Goal: Check status: Check status

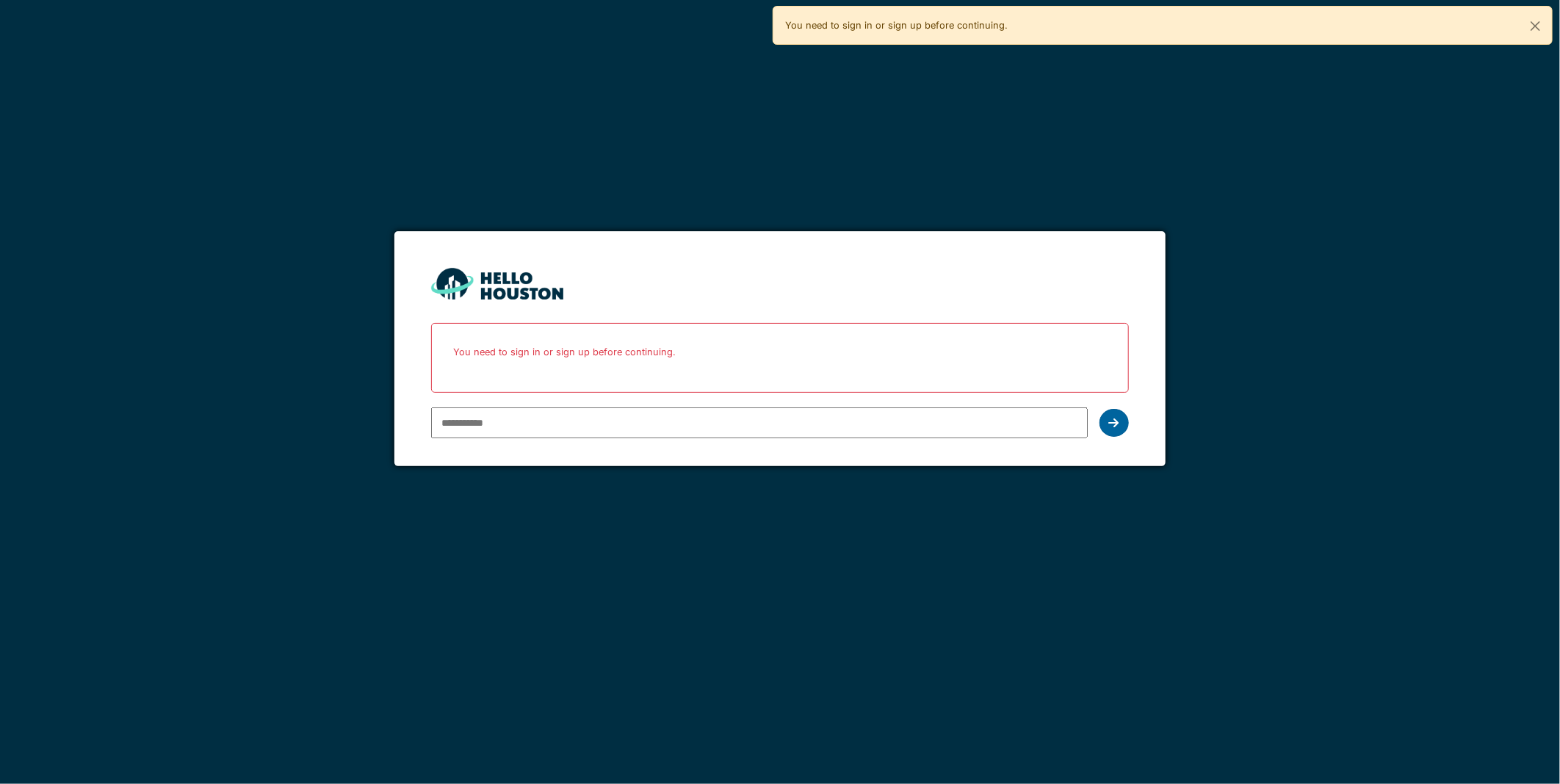
type input "**********"
click at [1112, 421] on icon at bounding box center [1114, 423] width 10 height 12
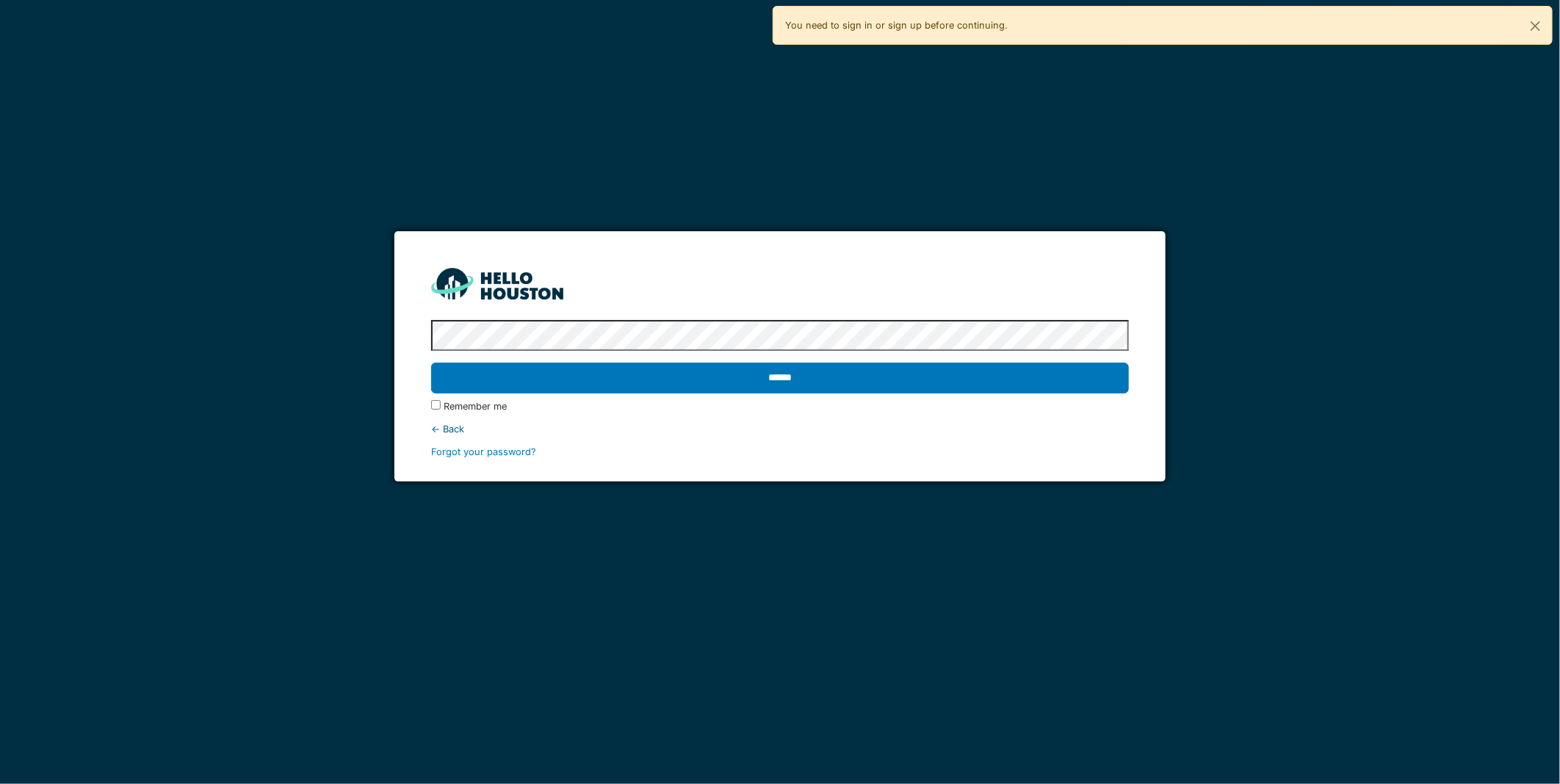
drag, startPoint x: 747, startPoint y: 375, endPoint x: 737, endPoint y: 384, distance: 13.5
click at [748, 375] on input "******" at bounding box center [780, 378] width 697 height 30
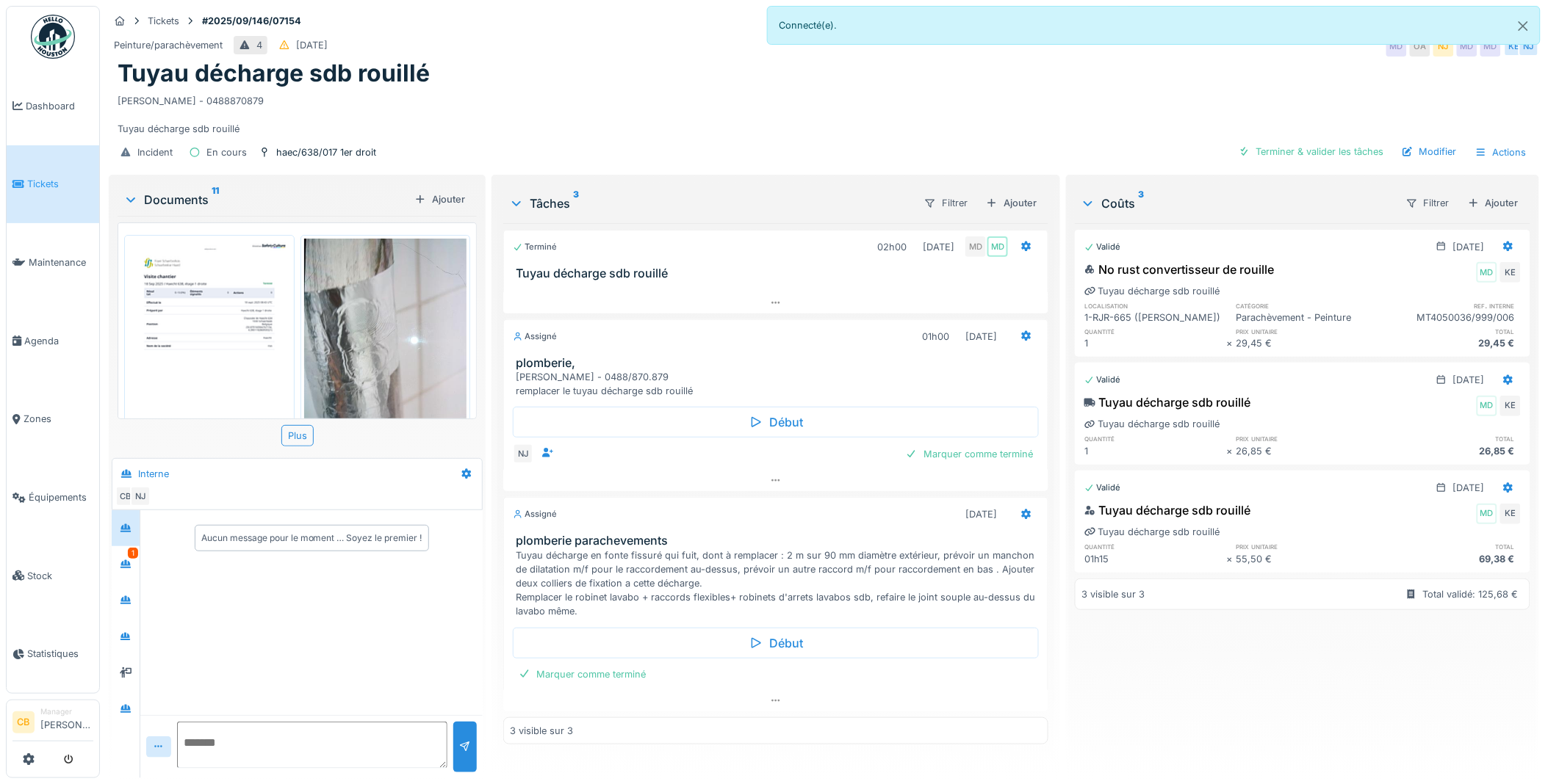
click at [222, 332] on img at bounding box center [210, 354] width 163 height 230
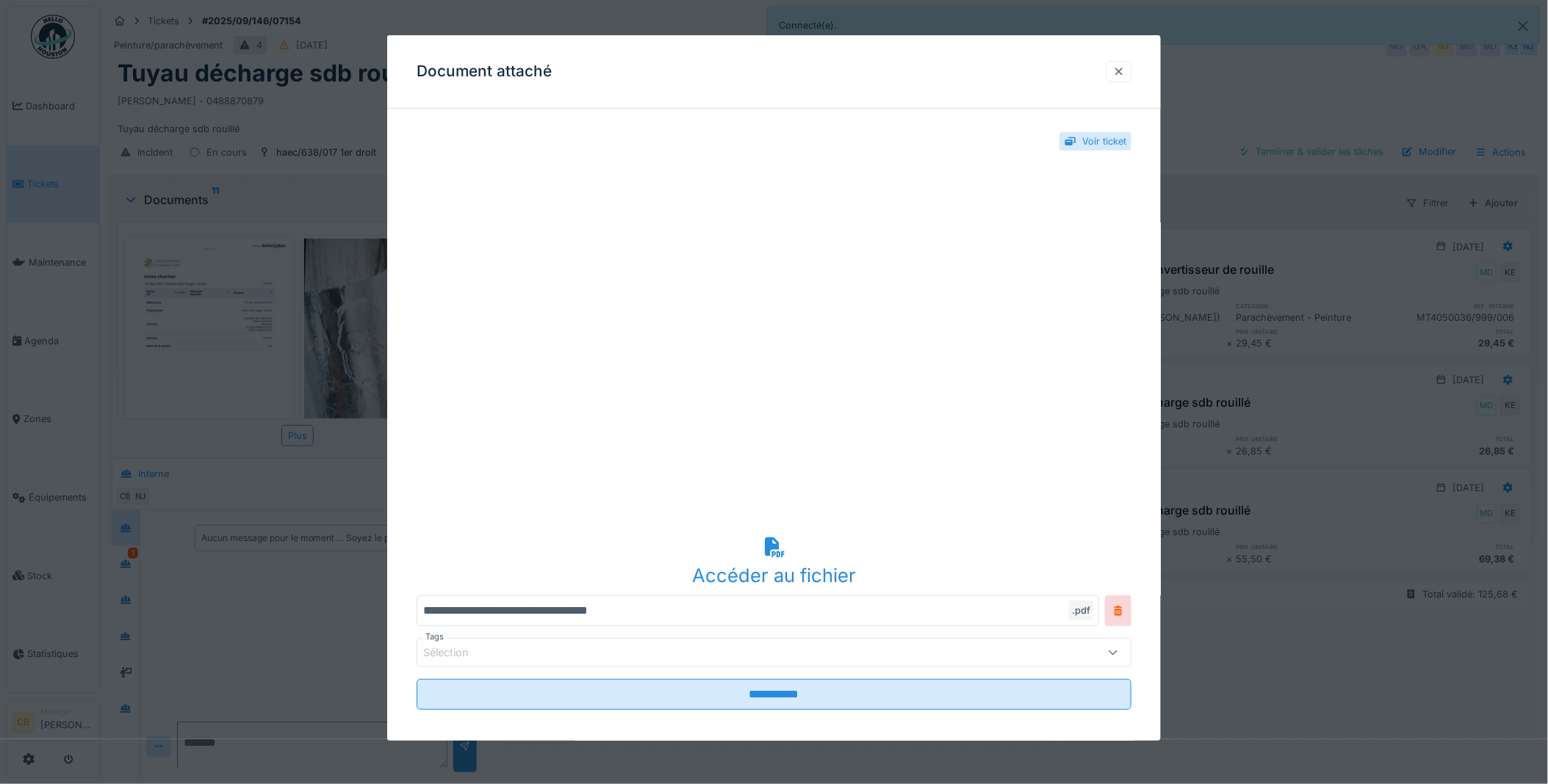
click at [1119, 70] on div at bounding box center [1119, 72] width 12 height 14
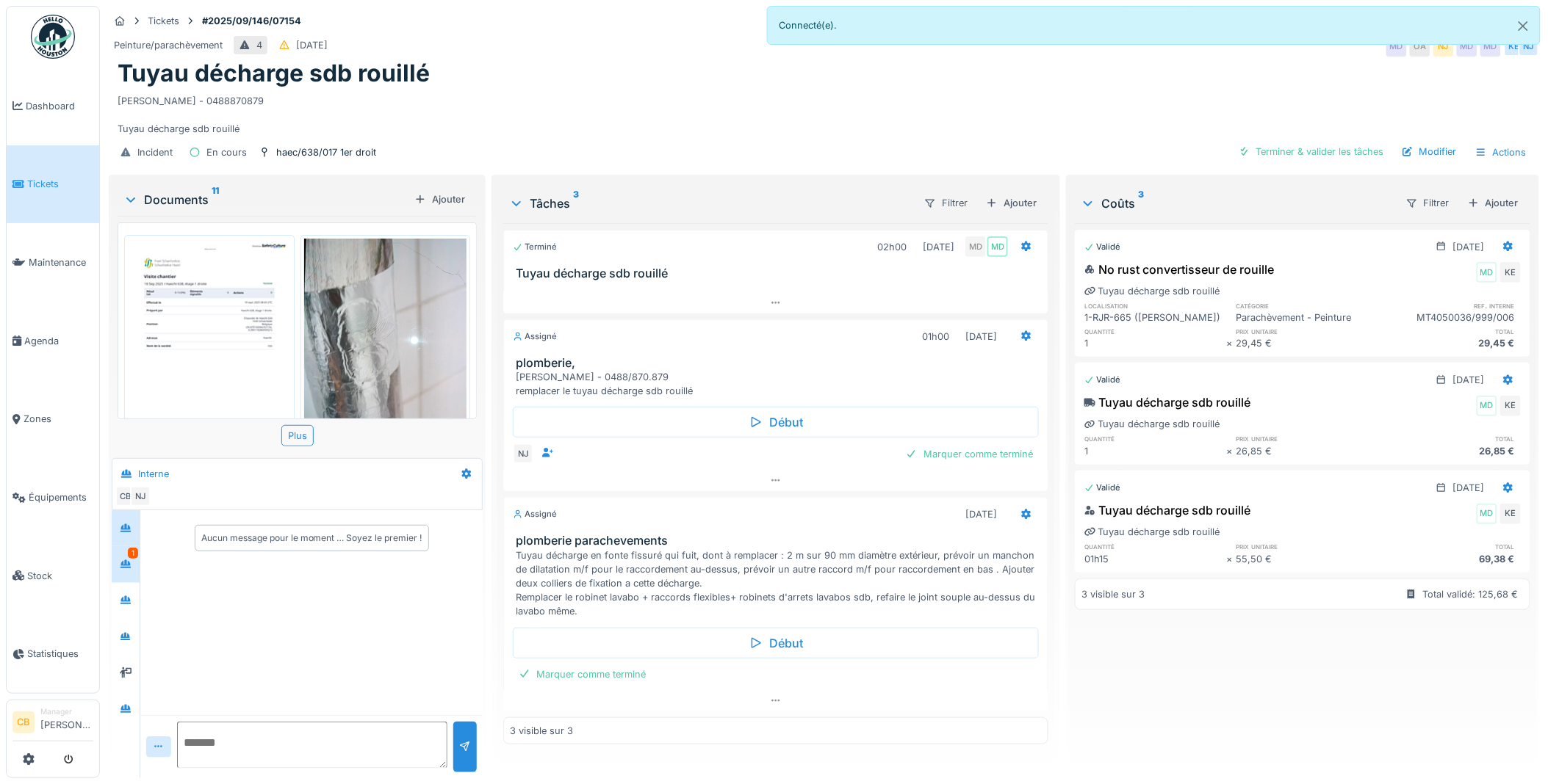
click at [135, 555] on div at bounding box center [125, 564] width 22 height 19
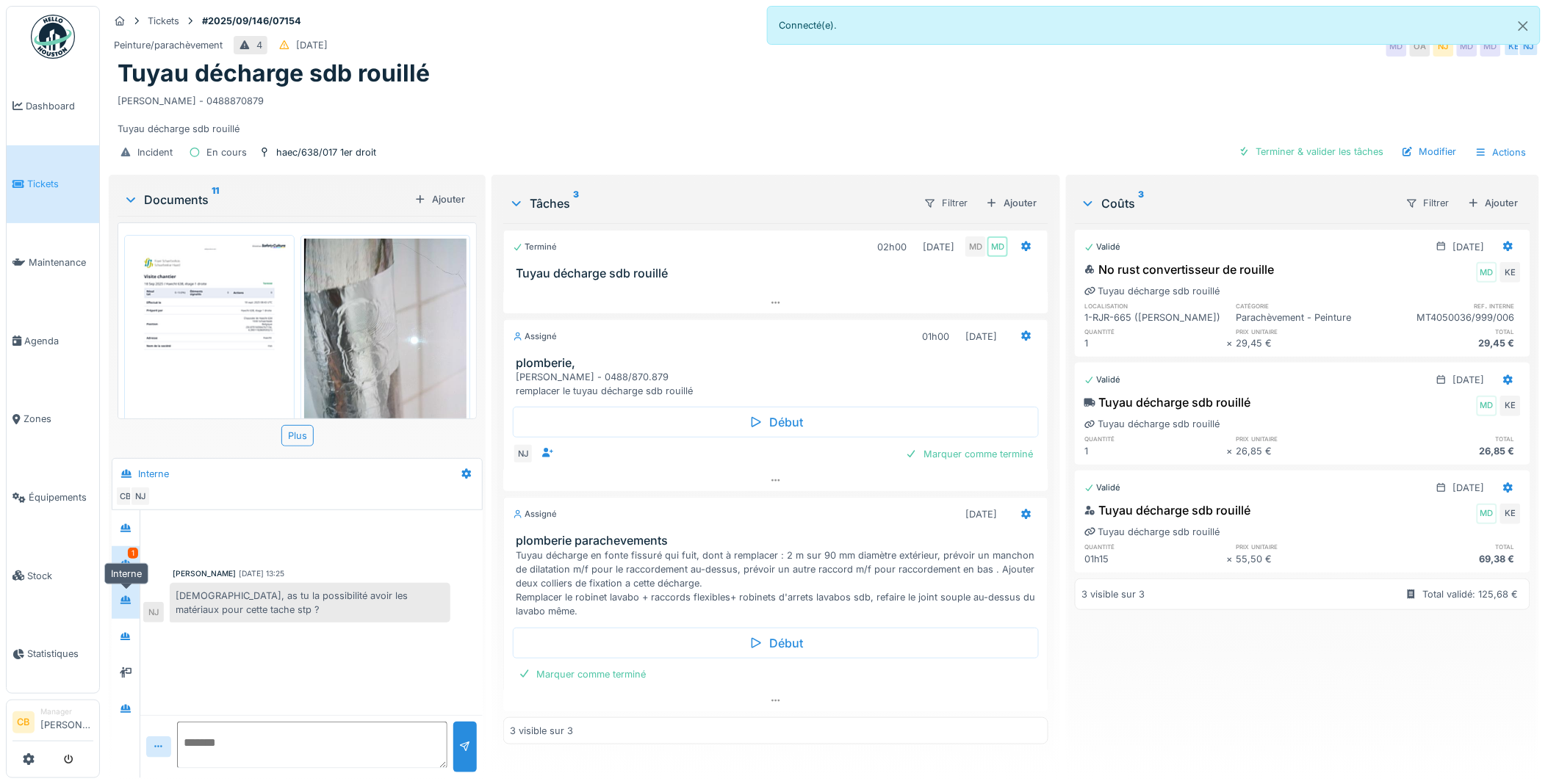
click at [126, 595] on icon at bounding box center [126, 600] width 12 height 10
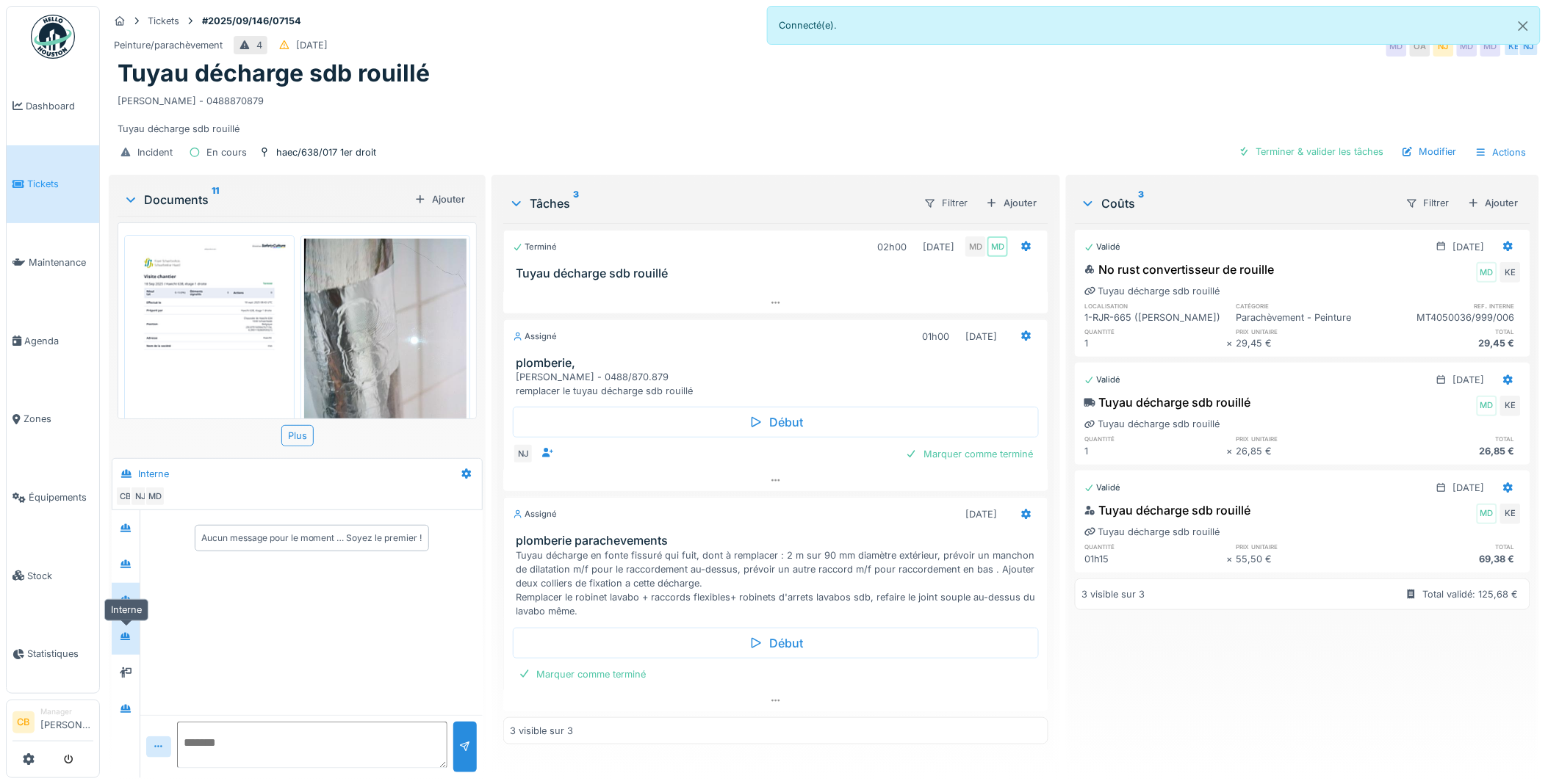
click at [122, 633] on icon at bounding box center [125, 636] width 10 height 8
click at [128, 668] on icon at bounding box center [126, 673] width 12 height 10
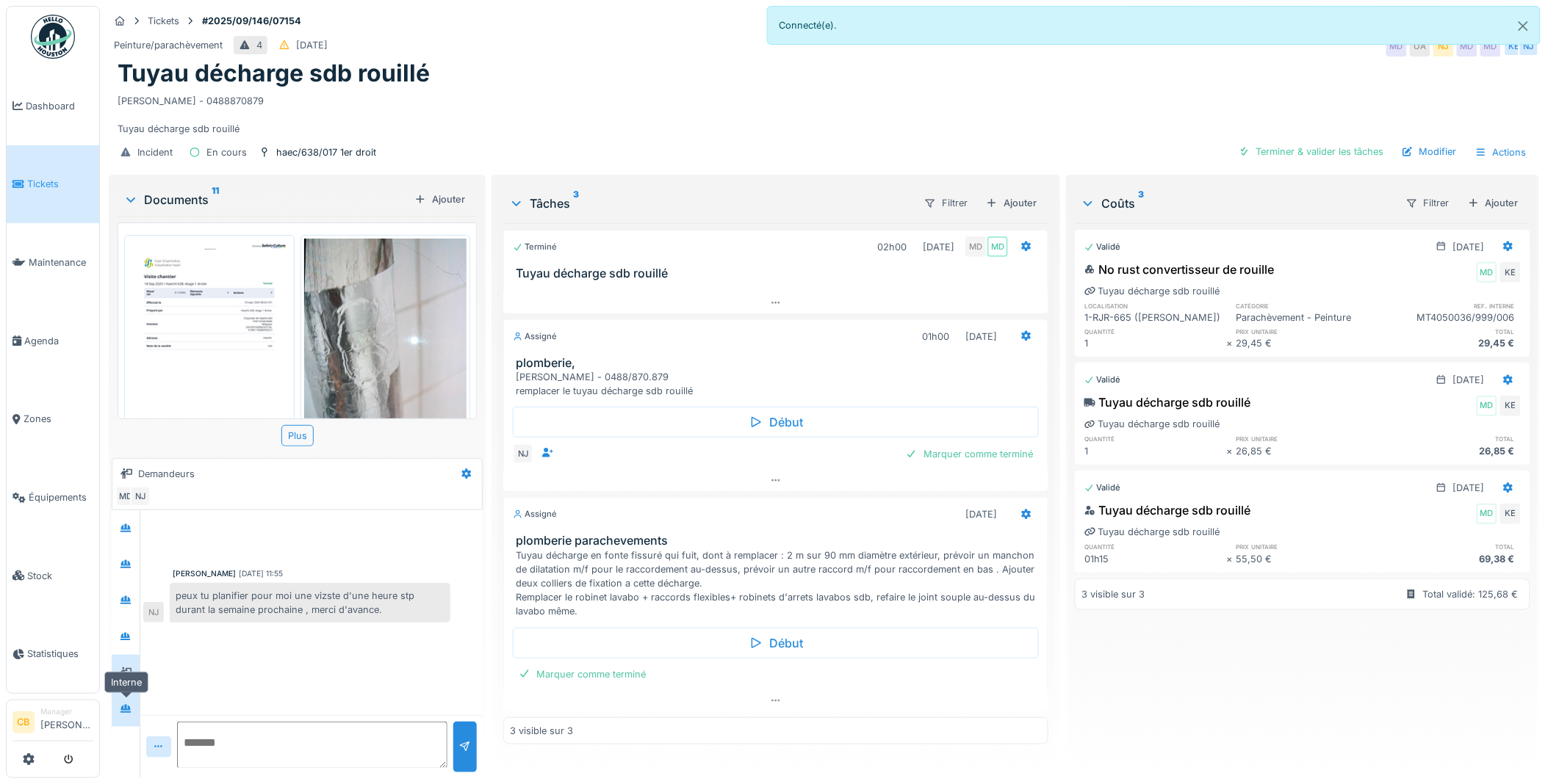
click at [127, 704] on icon at bounding box center [126, 709] width 12 height 10
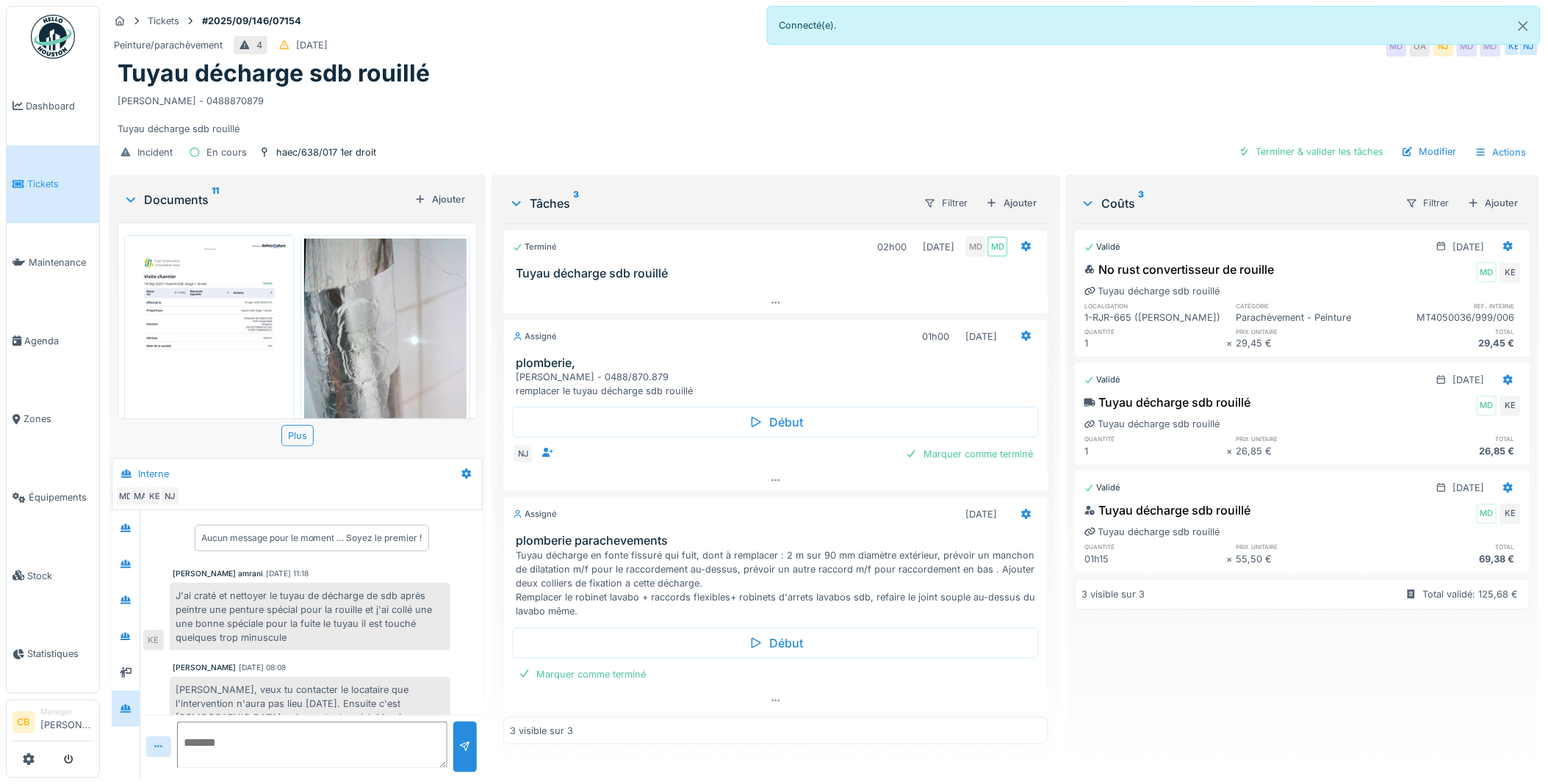
click at [362, 349] on img at bounding box center [386, 347] width 163 height 216
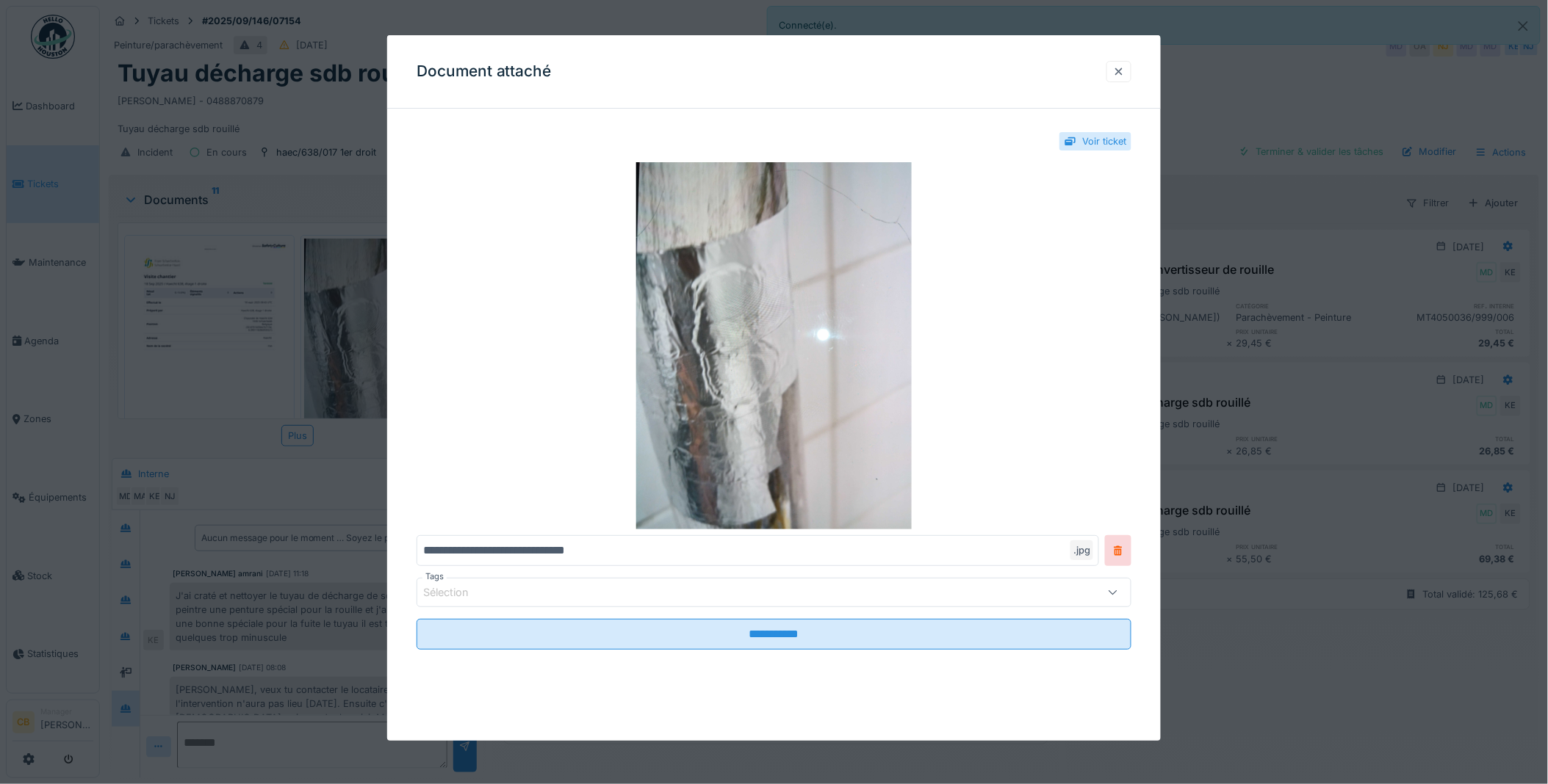
click at [1125, 70] on div at bounding box center [1119, 72] width 12 height 14
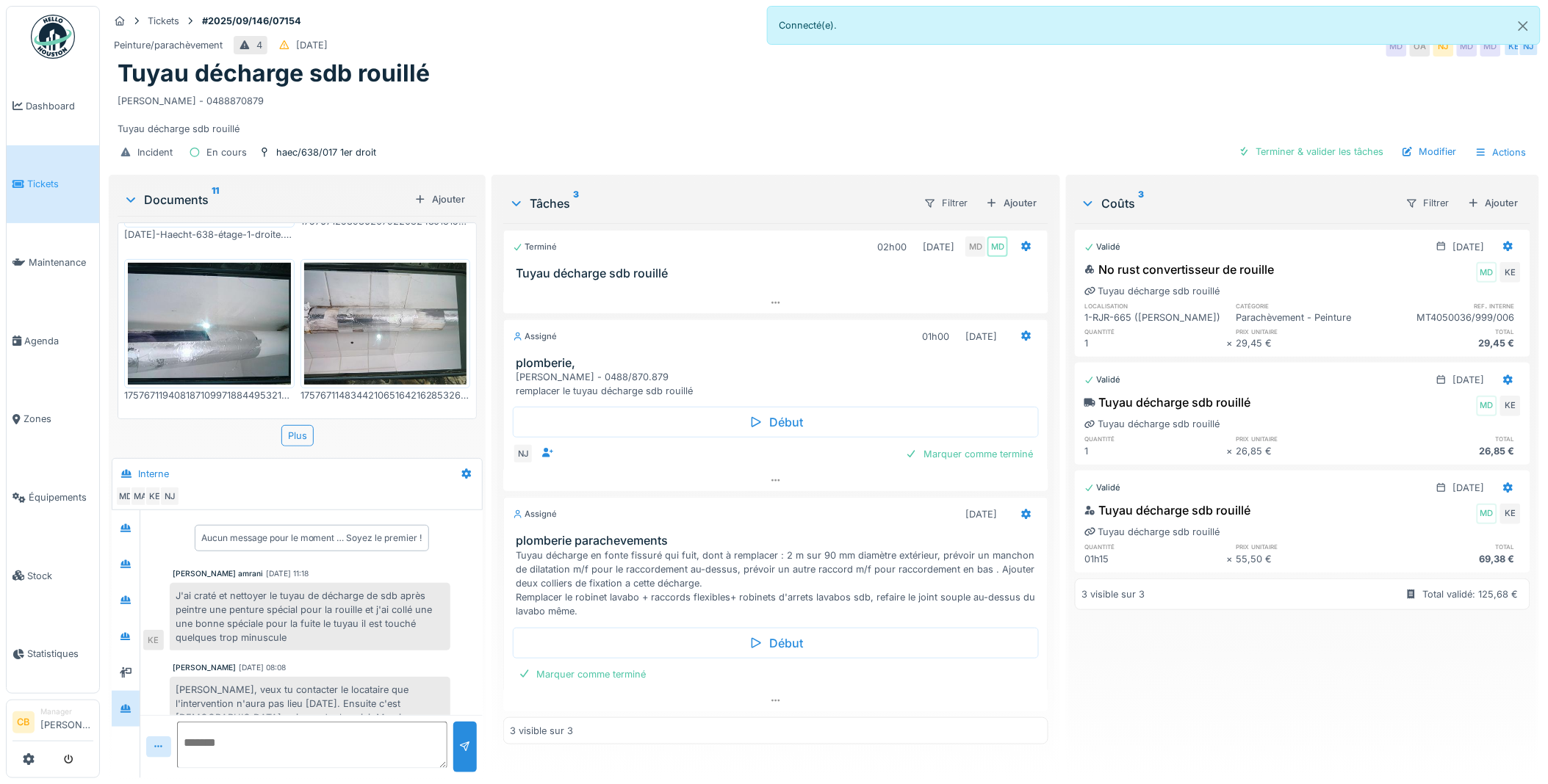
scroll to position [407, 0]
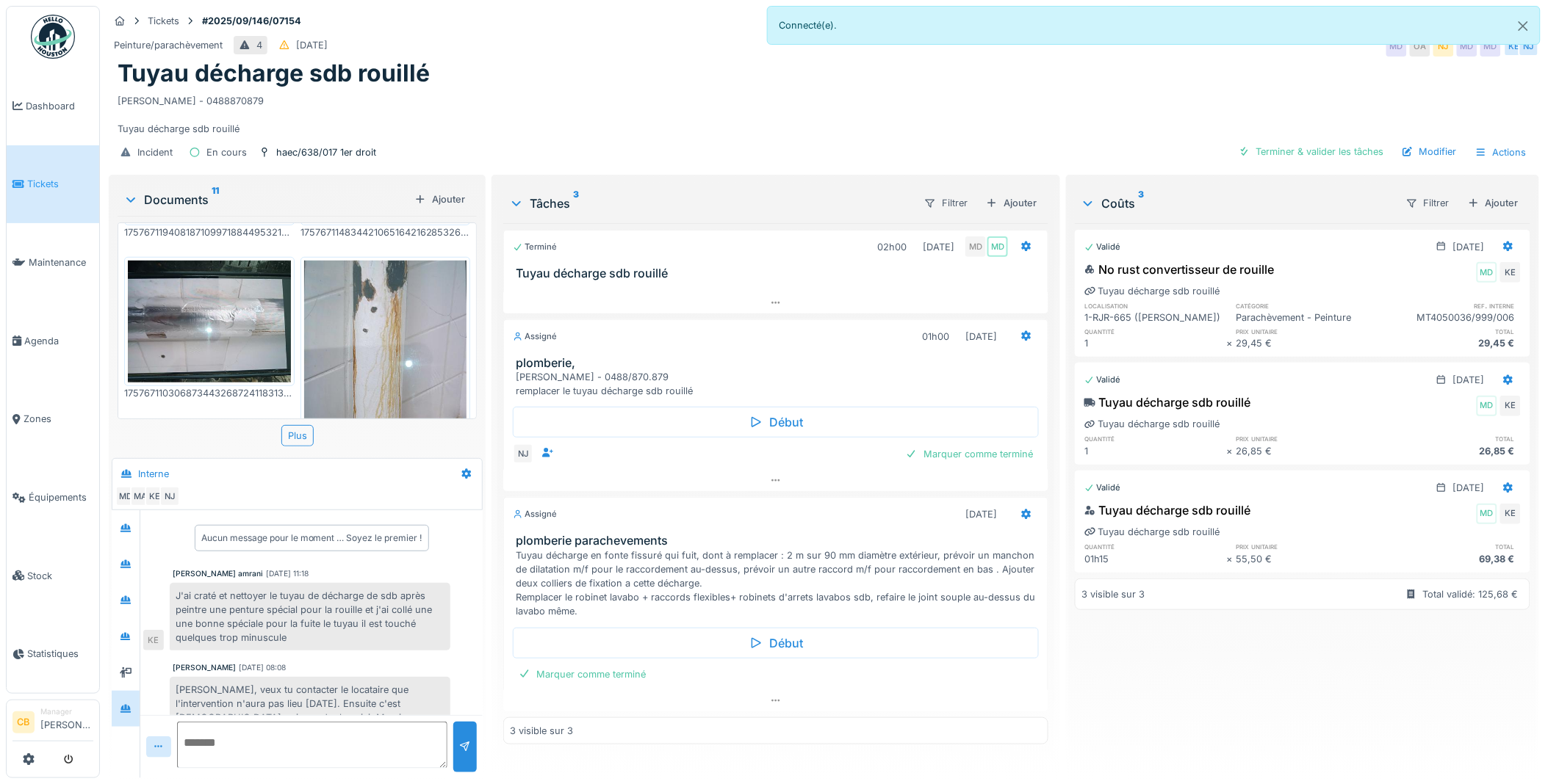
click at [362, 322] on img at bounding box center [386, 369] width 163 height 216
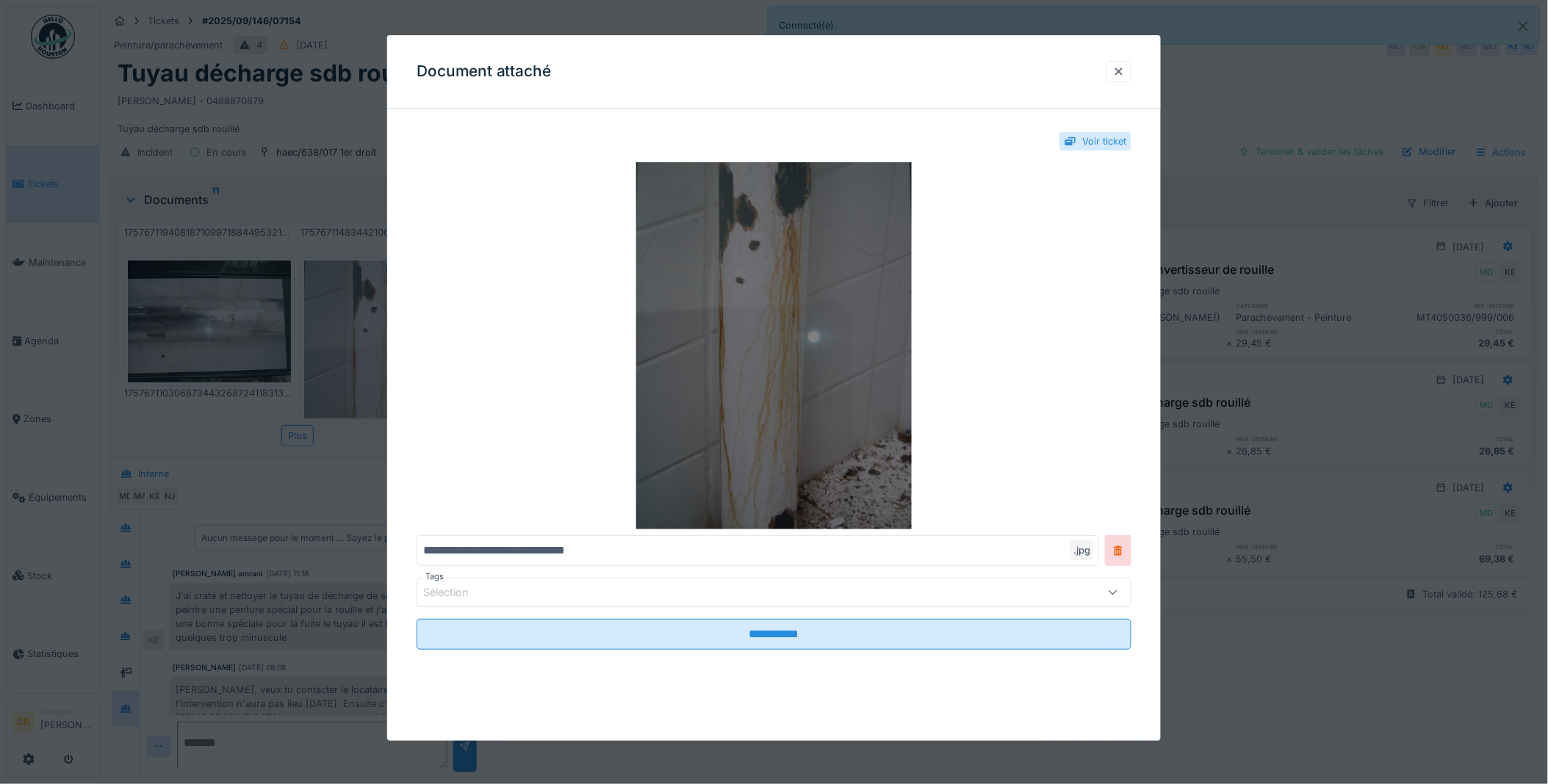
click at [704, 375] on img at bounding box center [774, 345] width 715 height 367
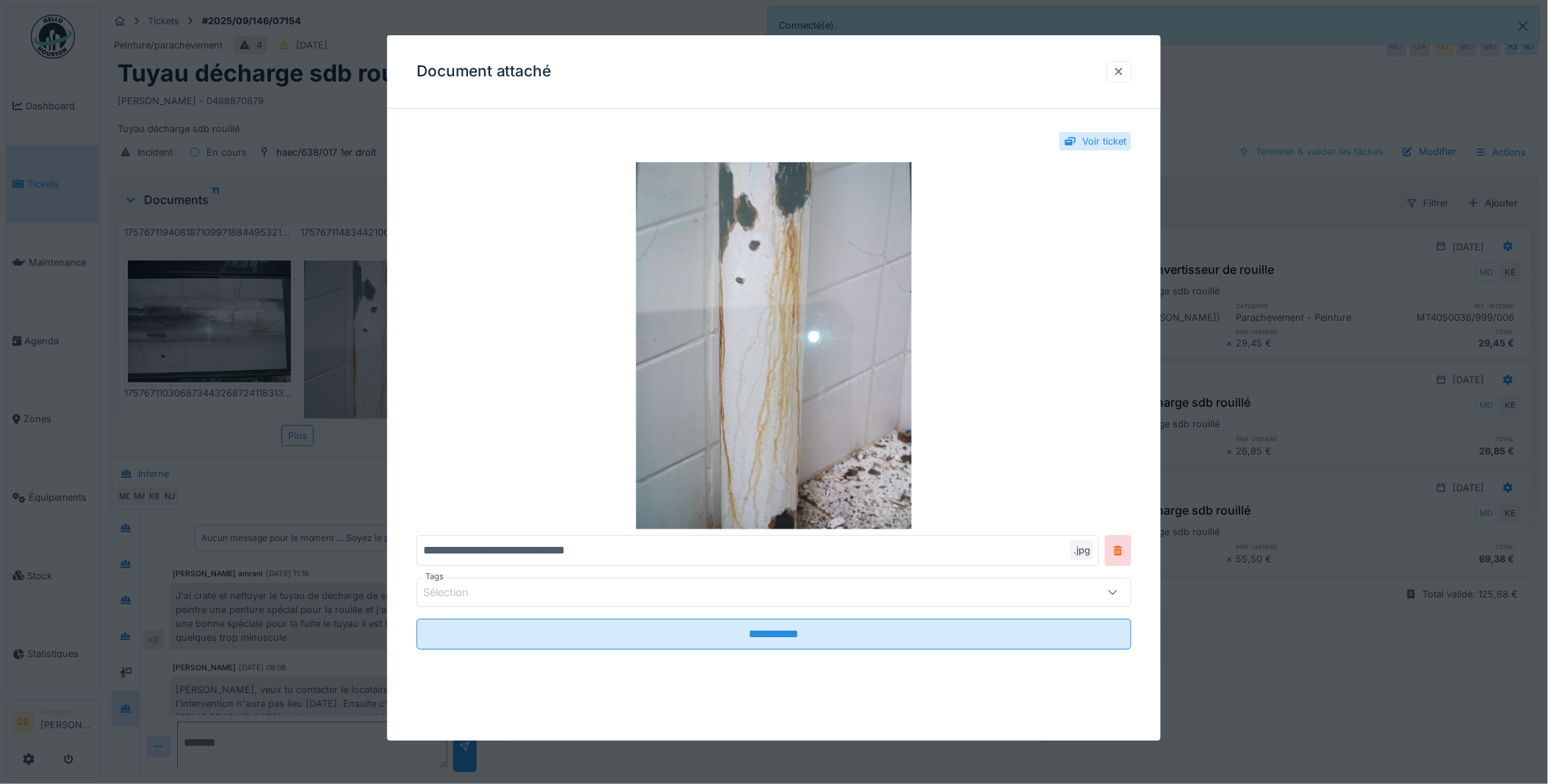
click at [1125, 69] on div at bounding box center [1119, 72] width 12 height 14
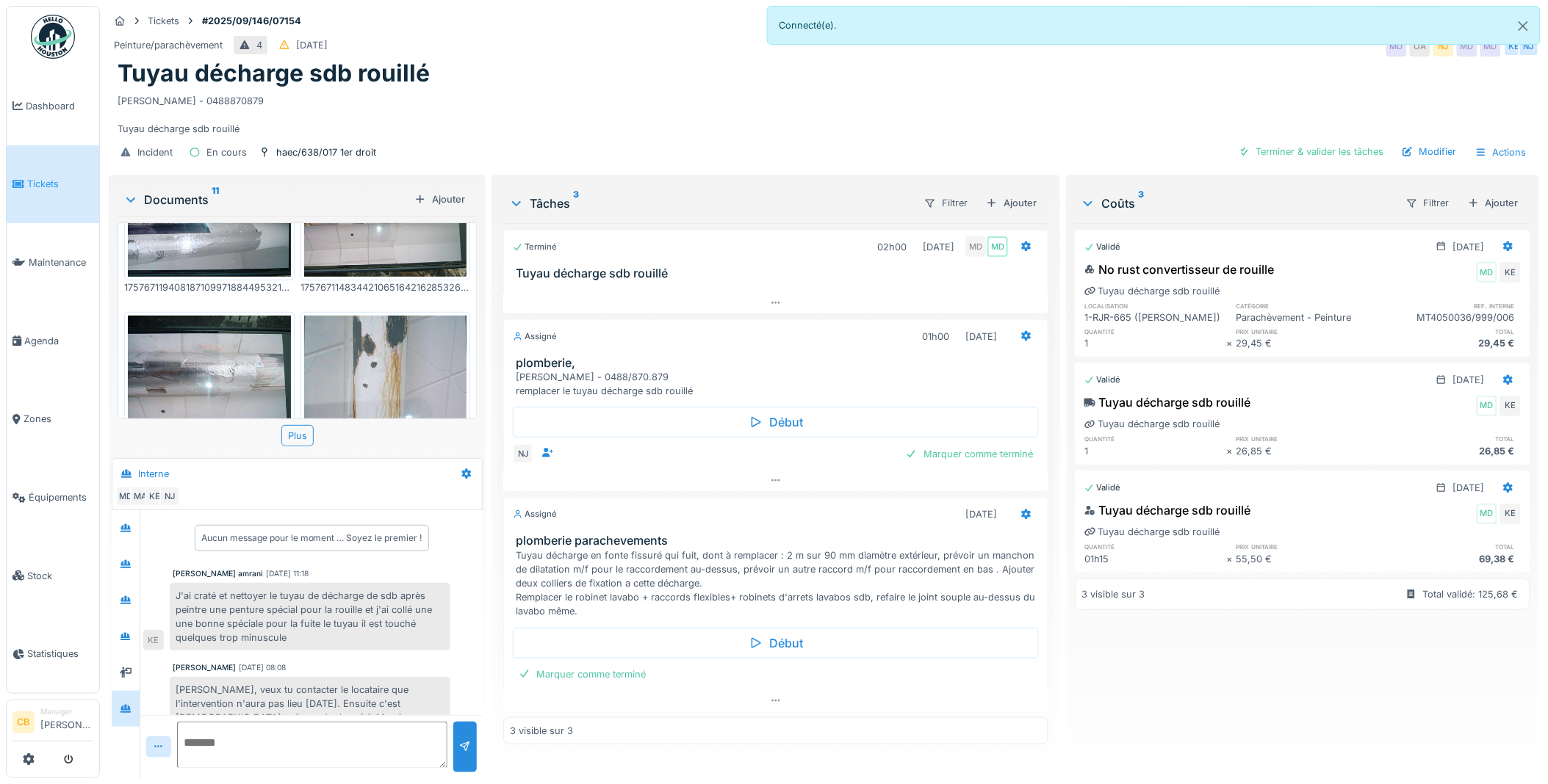
scroll to position [245, 0]
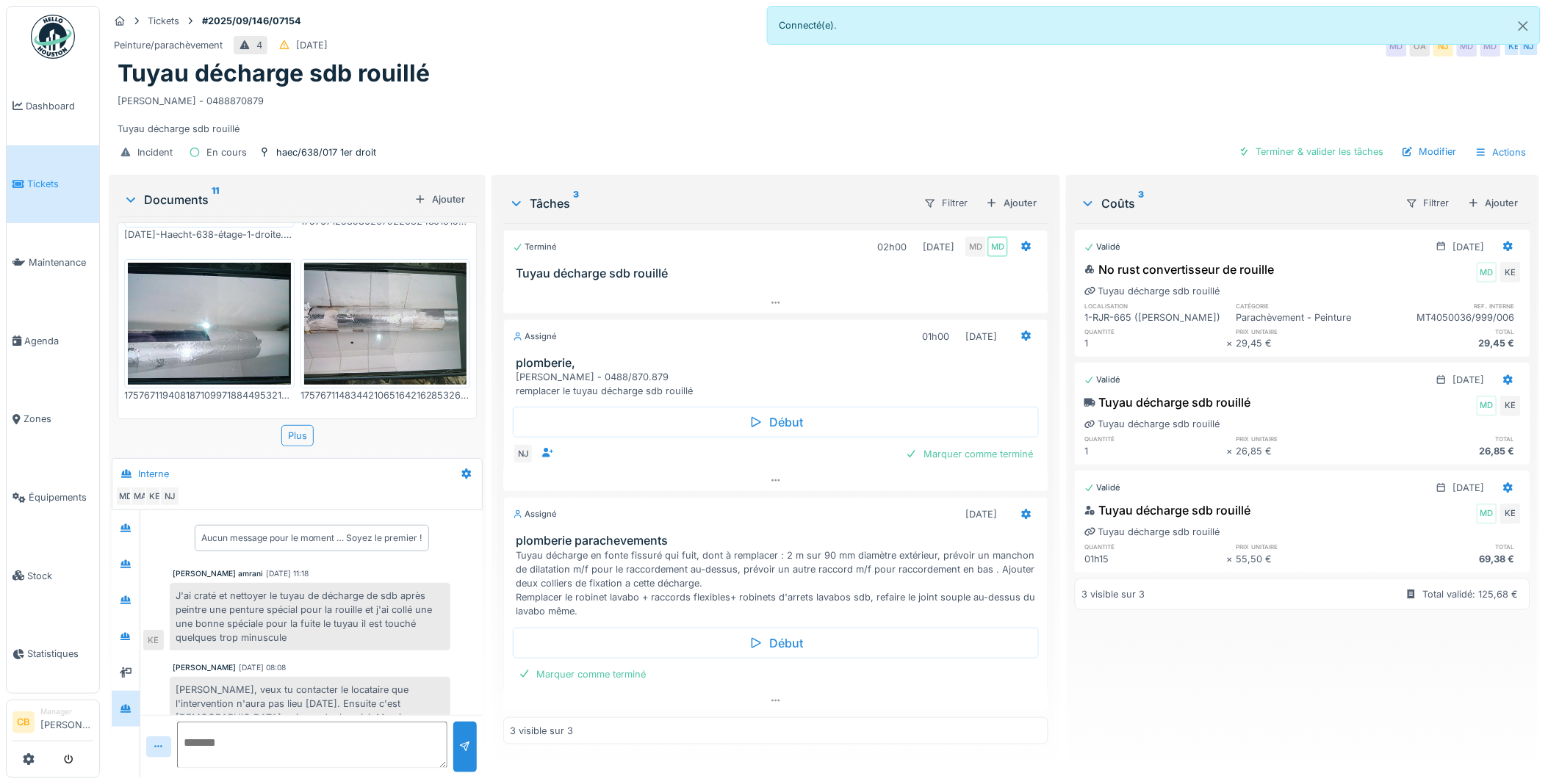
click at [238, 326] on img at bounding box center [210, 324] width 163 height 122
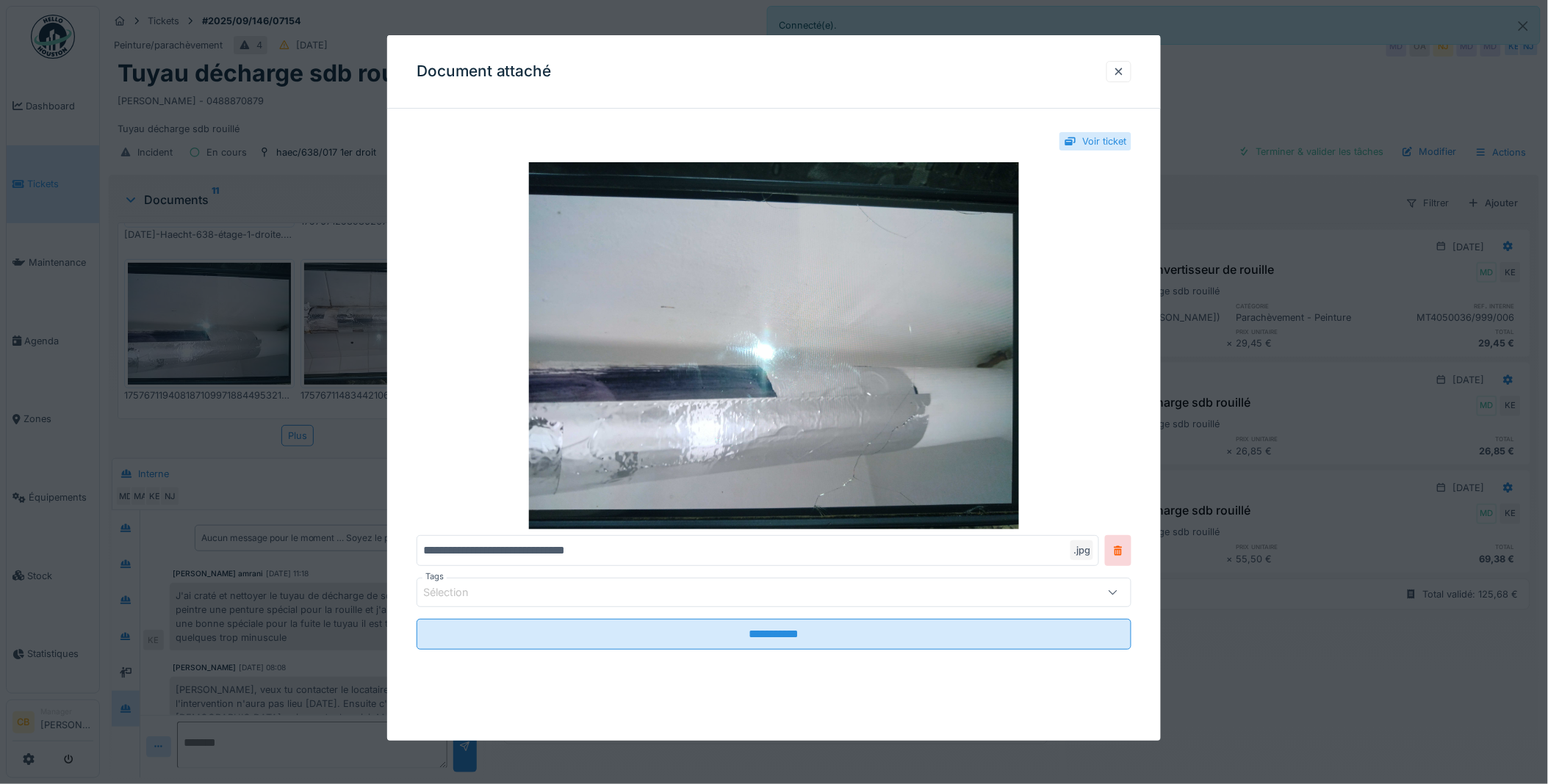
click at [238, 326] on div at bounding box center [774, 392] width 1548 height 784
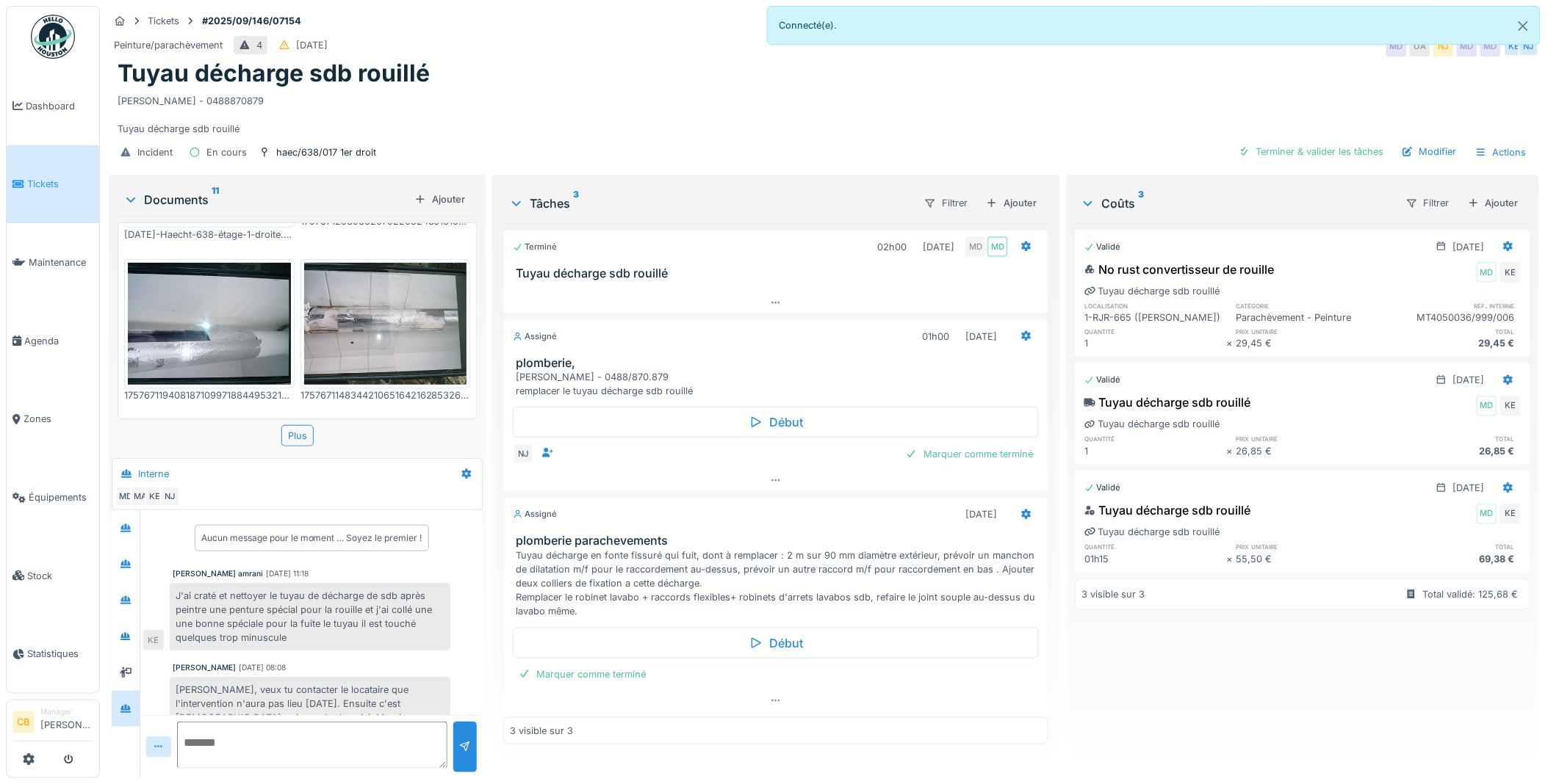
click at [221, 321] on img at bounding box center [210, 324] width 163 height 122
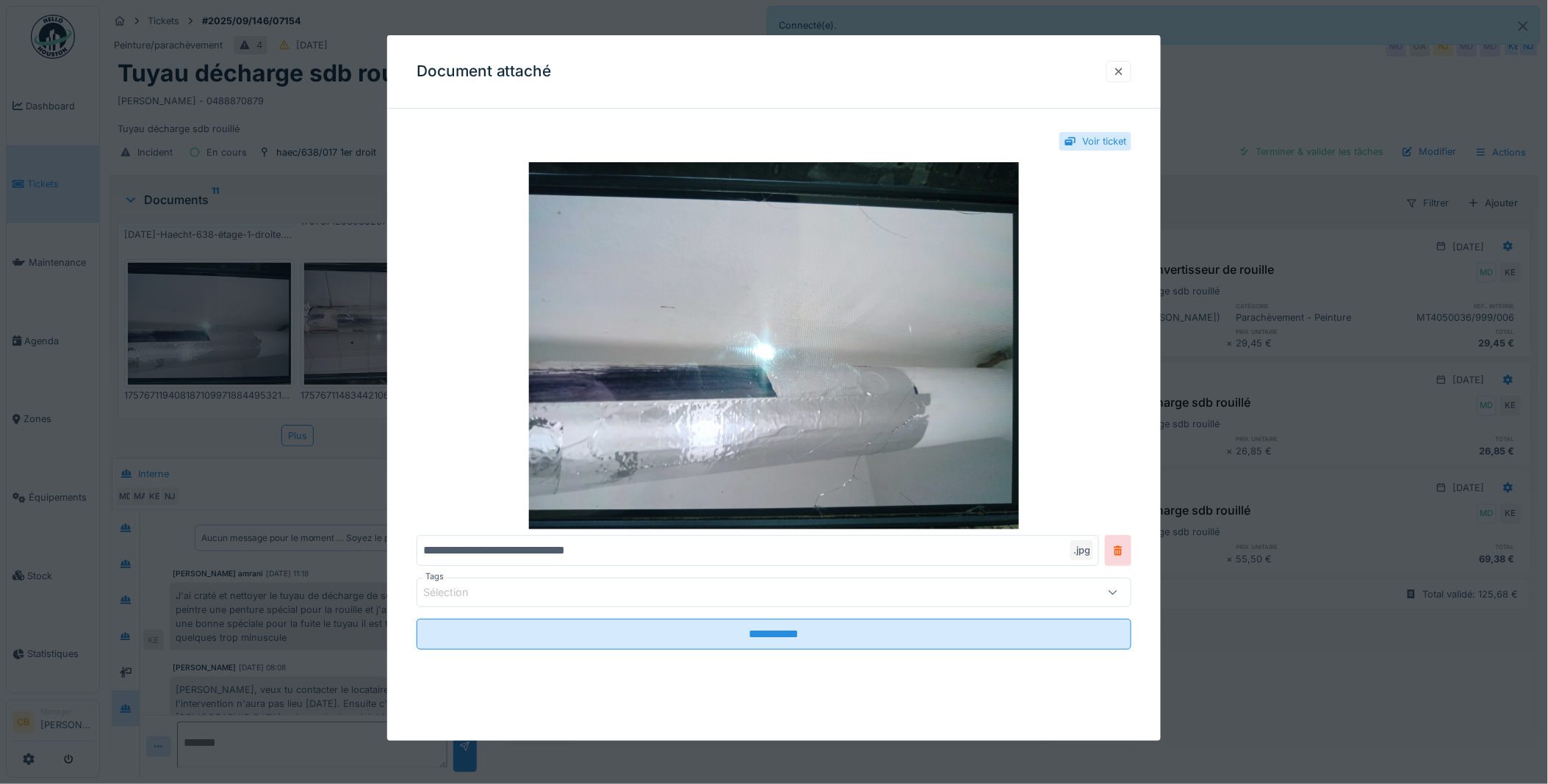
click at [1125, 70] on div at bounding box center [1119, 72] width 12 height 14
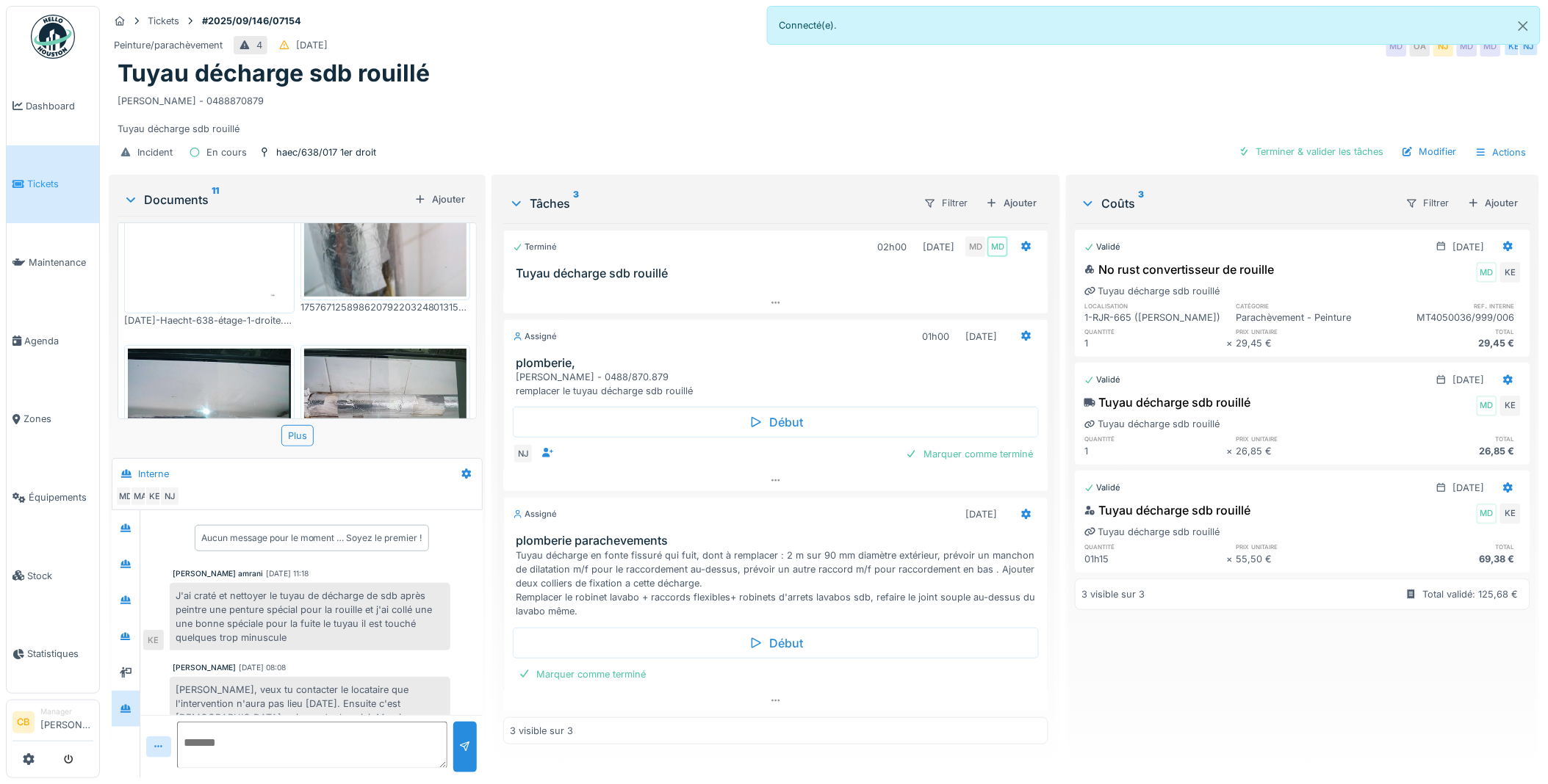
scroll to position [0, 0]
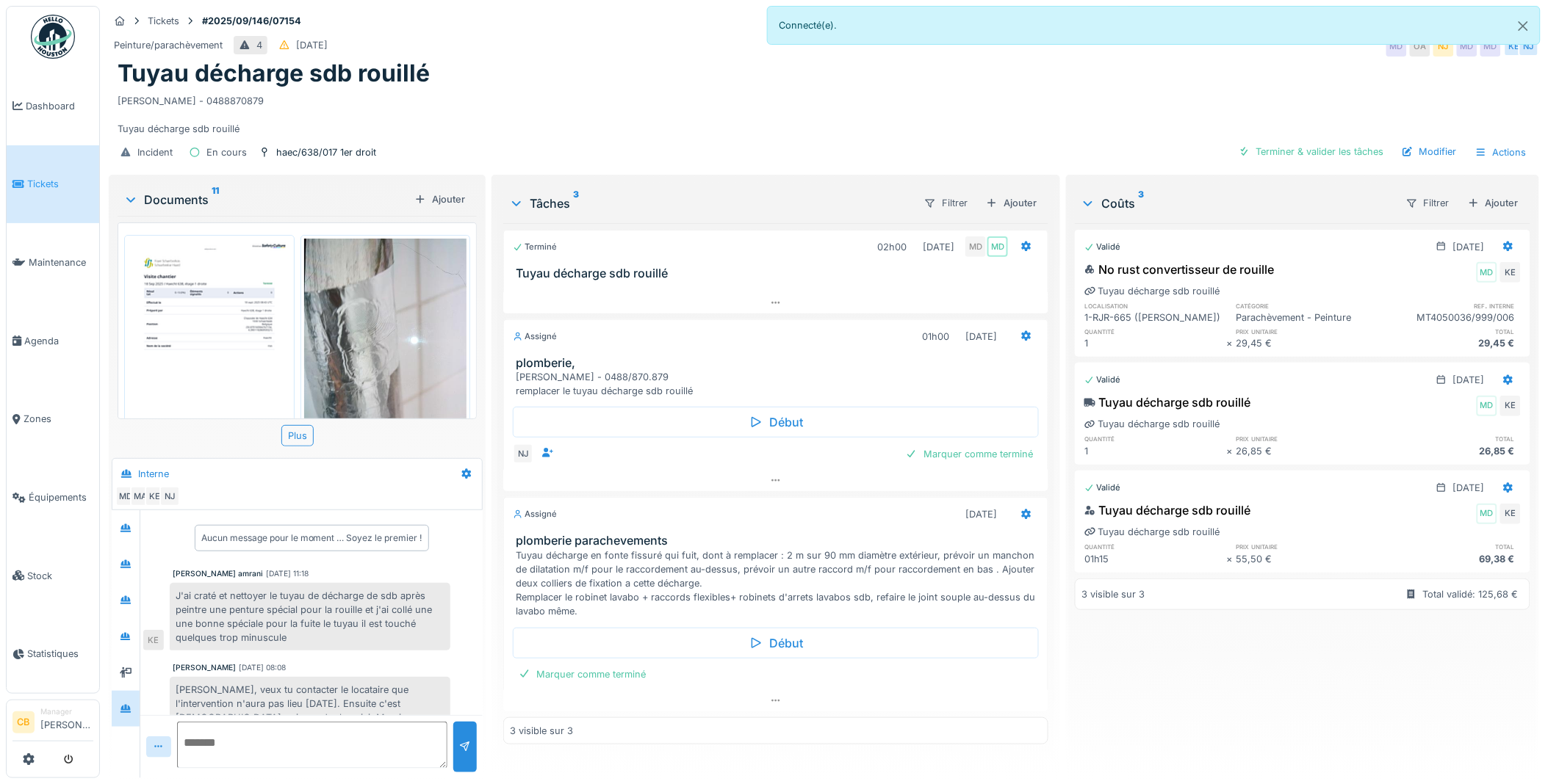
click at [166, 310] on img at bounding box center [210, 354] width 163 height 230
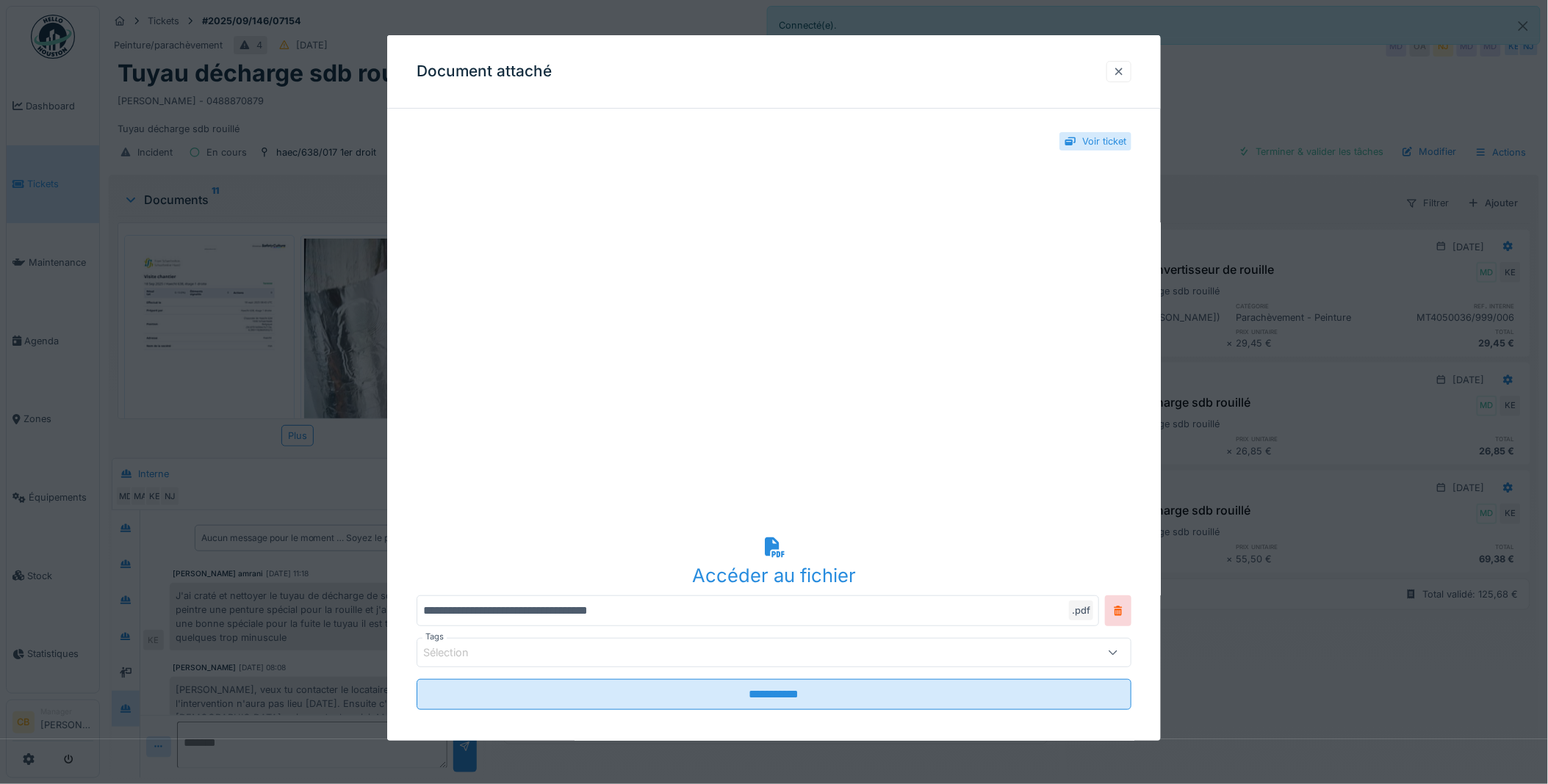
click at [1125, 71] on div at bounding box center [1119, 72] width 12 height 14
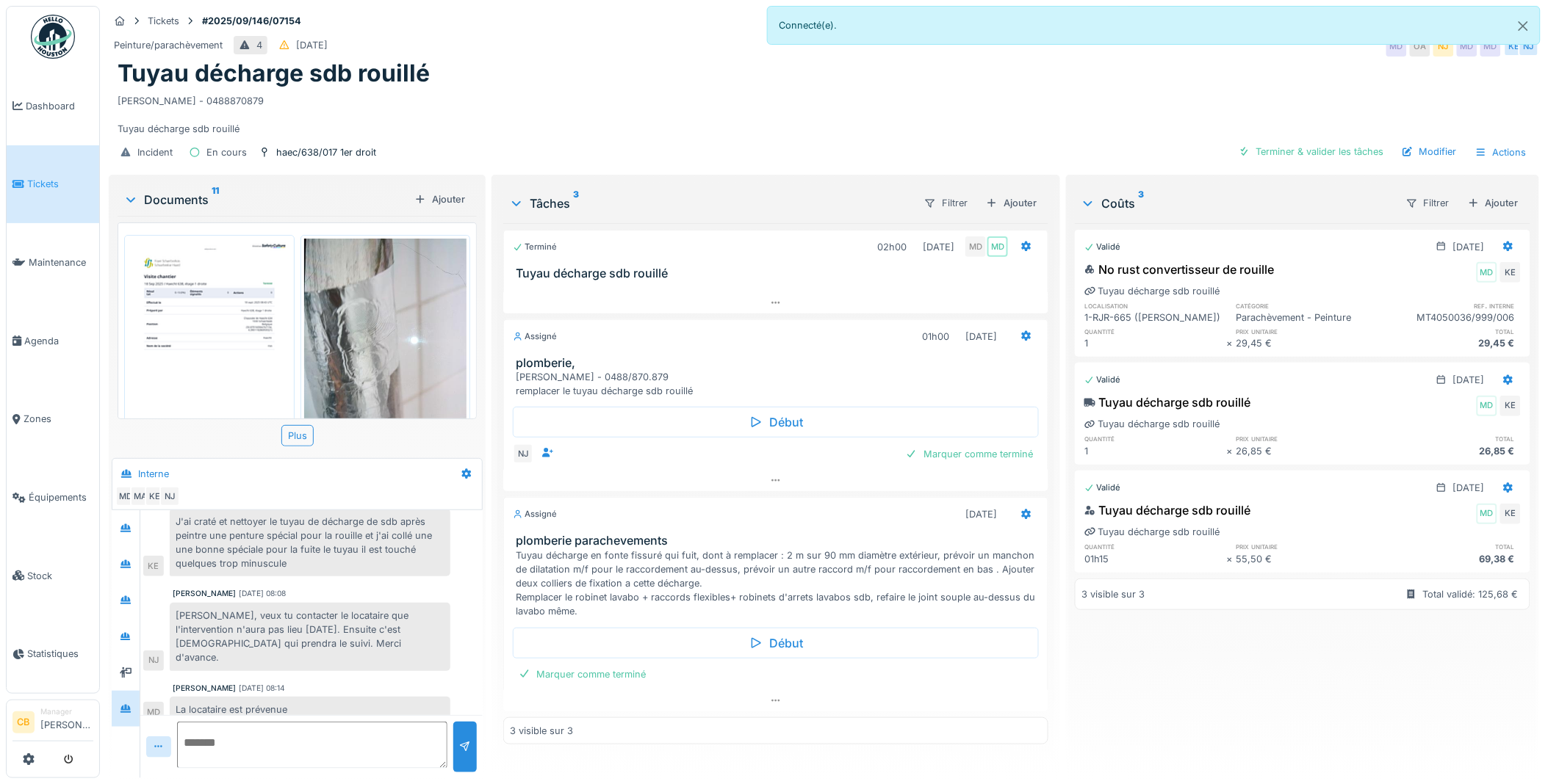
scroll to position [12, 0]
click at [131, 523] on icon at bounding box center [126, 528] width 12 height 10
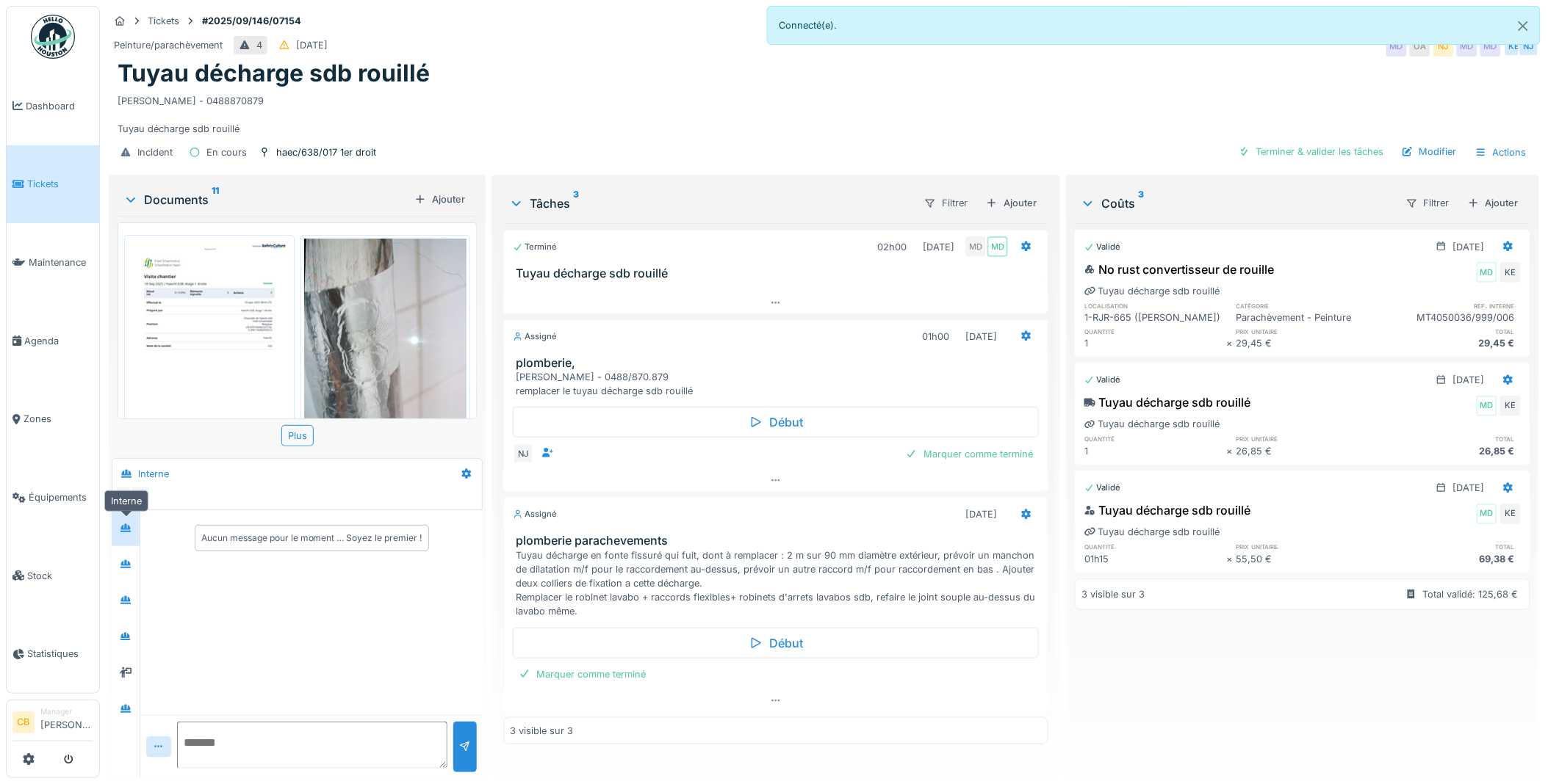
scroll to position [0, 0]
click at [128, 560] on icon at bounding box center [126, 565] width 12 height 10
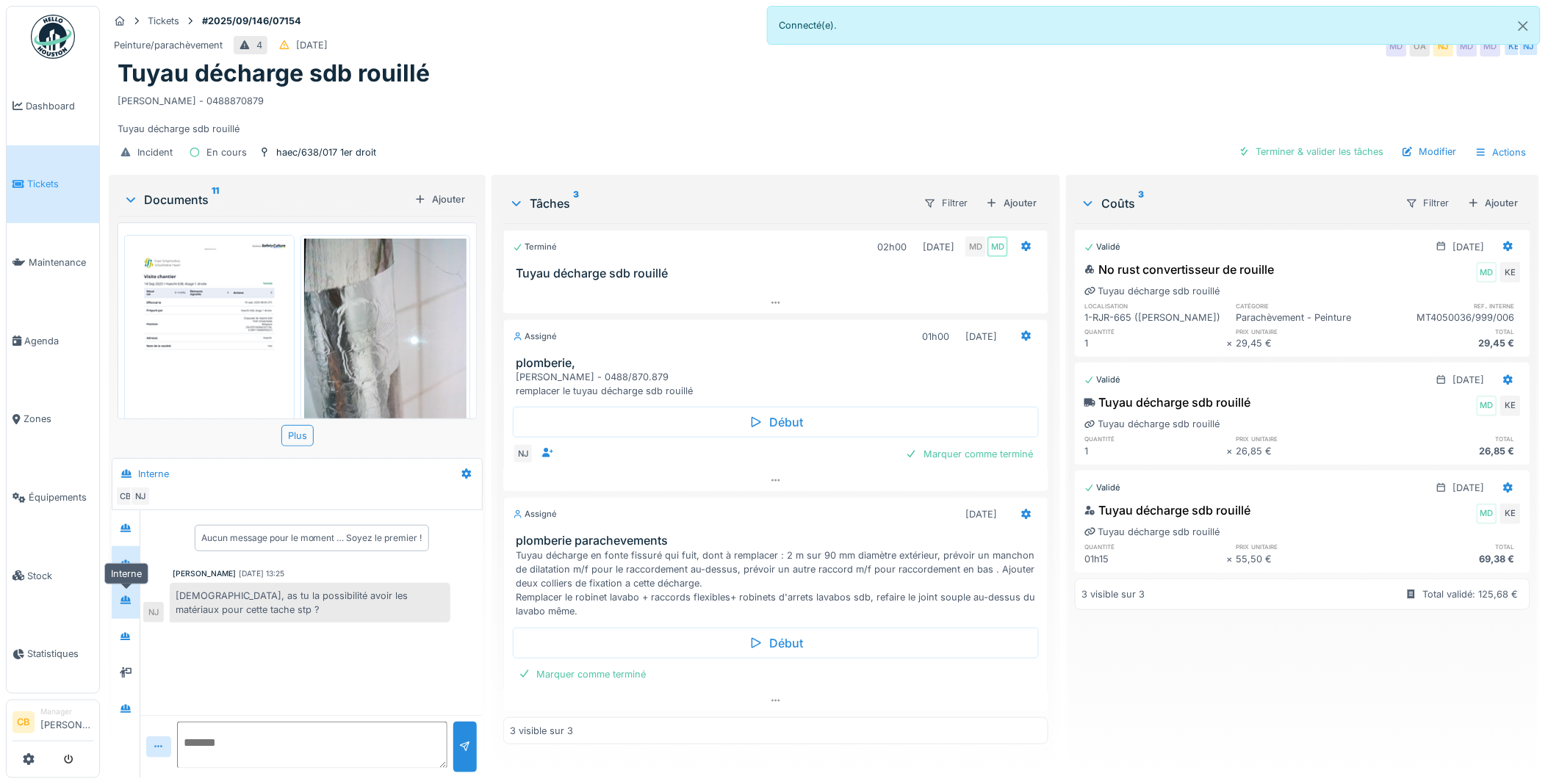
click at [123, 596] on icon at bounding box center [125, 600] width 10 height 8
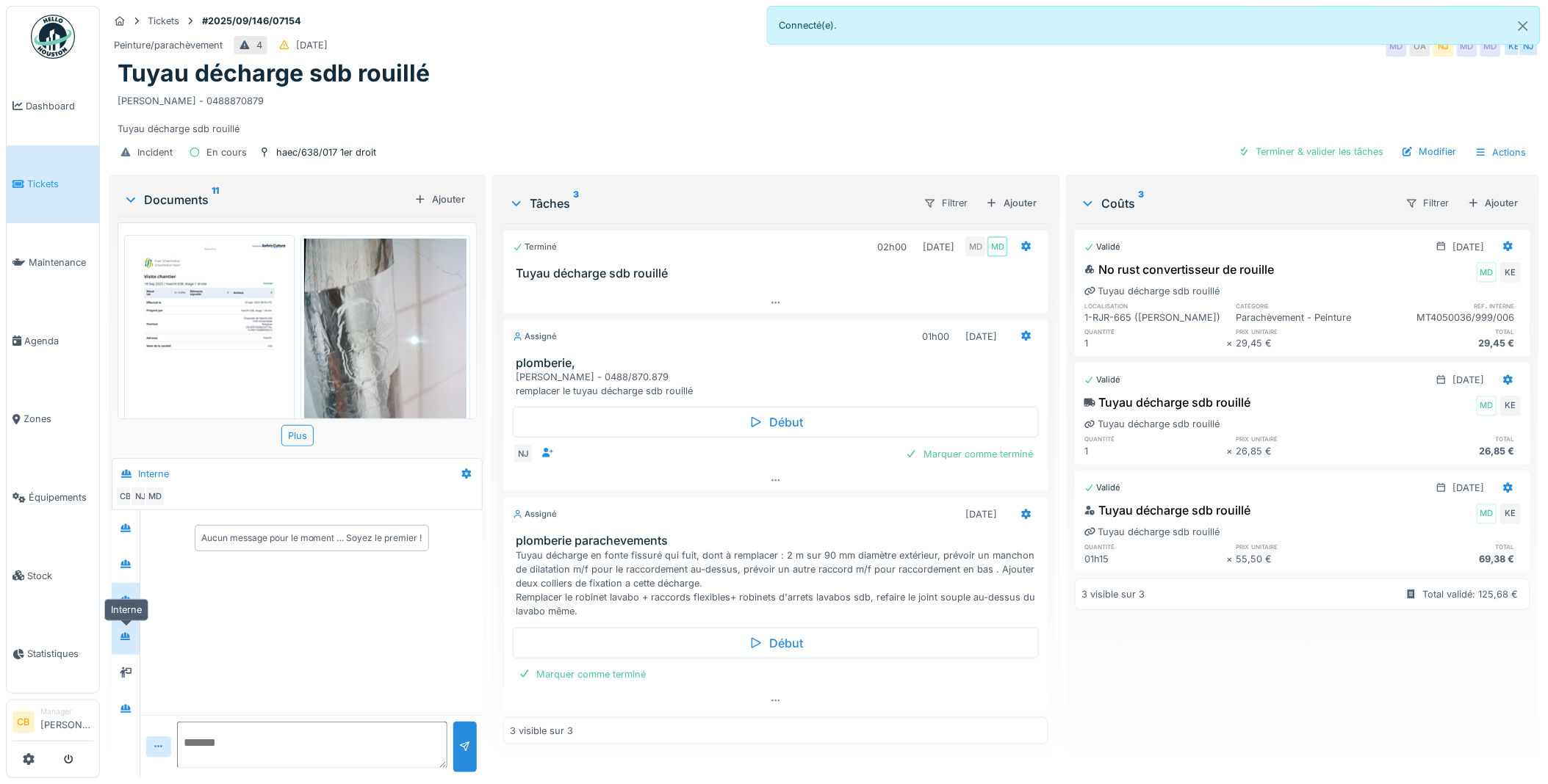
click at [129, 633] on div at bounding box center [126, 636] width 12 height 14
click at [129, 668] on icon at bounding box center [126, 673] width 12 height 10
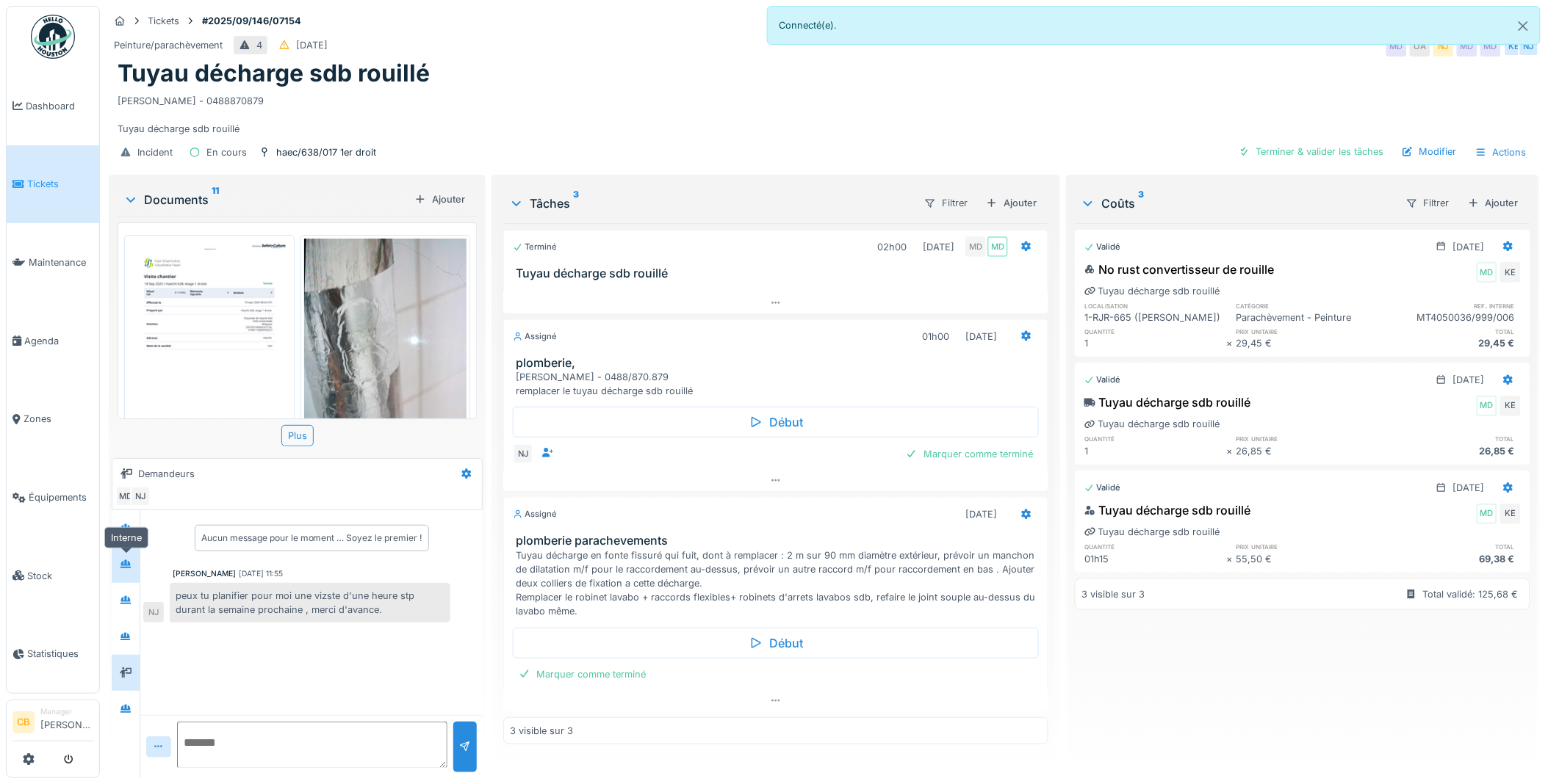
click at [130, 558] on div at bounding box center [126, 564] width 12 height 14
